Goal: Register for event/course

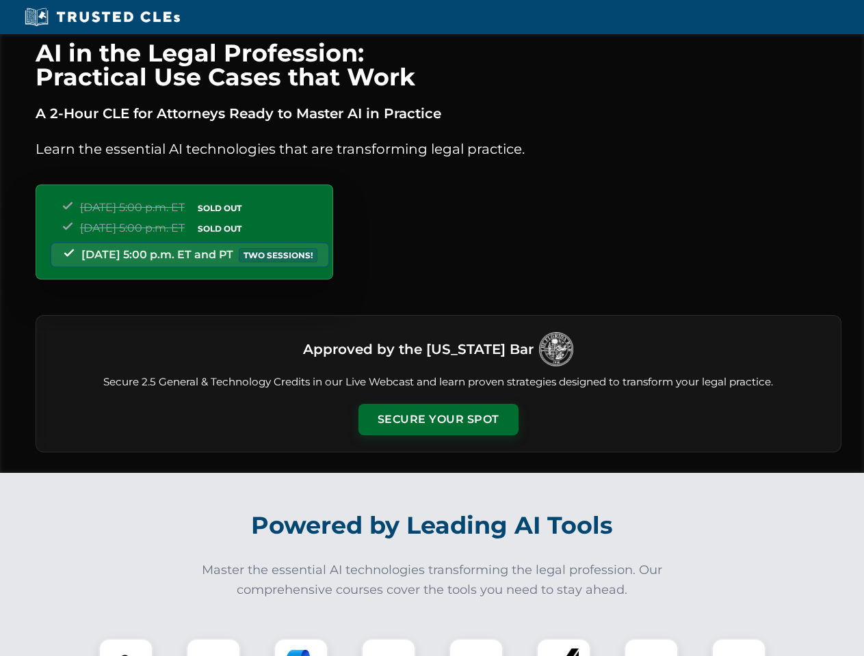
click at [438, 420] on button "Secure Your Spot" at bounding box center [438, 419] width 160 height 31
click at [126, 647] on img at bounding box center [126, 666] width 40 height 40
click at [213, 647] on div at bounding box center [213, 666] width 55 height 55
